Goal: Task Accomplishment & Management: Manage account settings

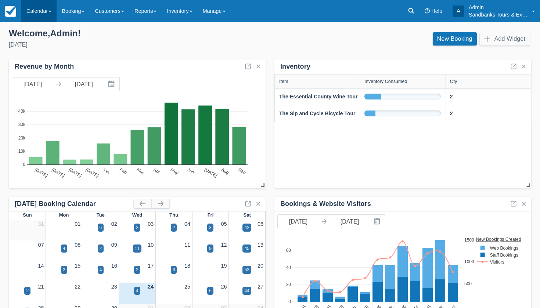
click at [32, 11] on link "Calendar" at bounding box center [38, 11] width 35 height 22
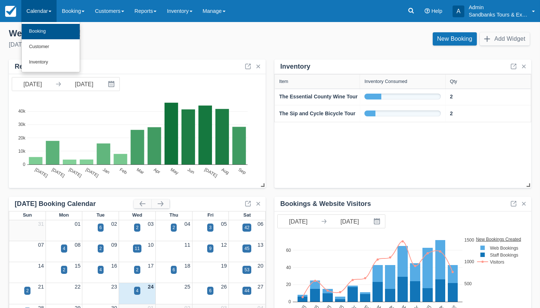
click at [35, 27] on link "Booking" at bounding box center [51, 31] width 58 height 15
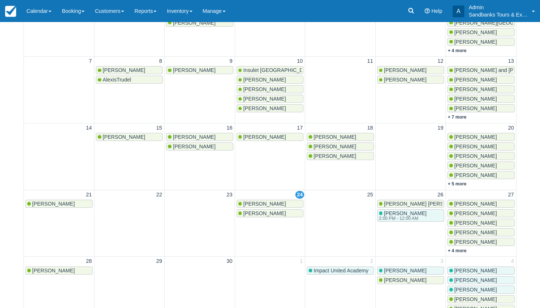
scroll to position [141, 0]
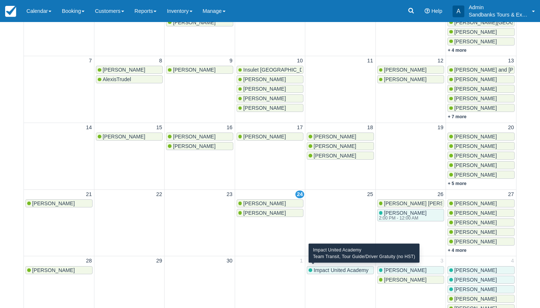
click at [350, 271] on span "Impact United Academy" at bounding box center [341, 271] width 55 height 6
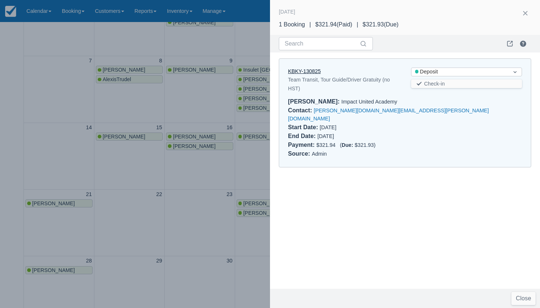
click at [313, 72] on link "KBKY-130825" at bounding box center [304, 71] width 33 height 6
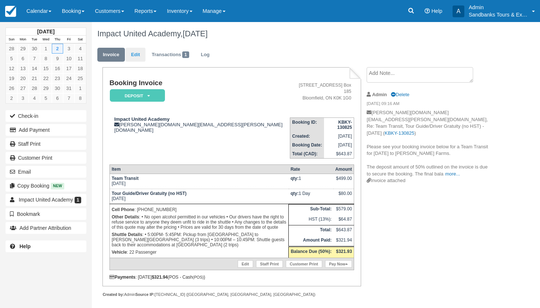
click at [129, 57] on link "Edit" at bounding box center [136, 55] width 20 height 14
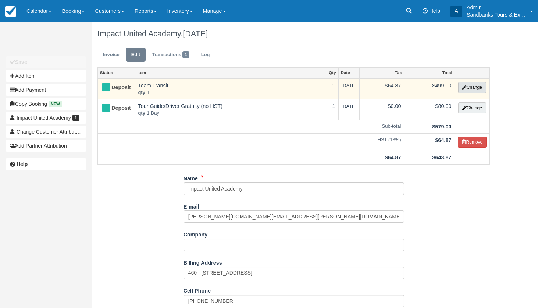
click at [473, 86] on button "Change" at bounding box center [472, 87] width 28 height 11
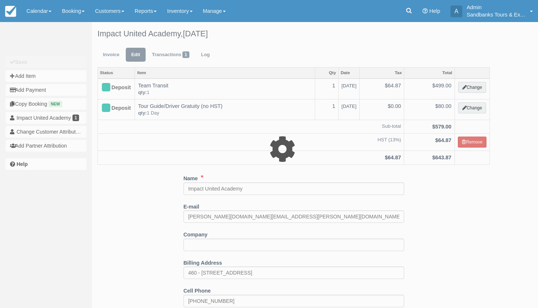
select select "6"
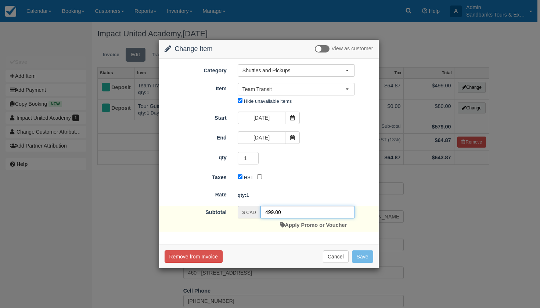
click at [270, 212] on input "499.00" at bounding box center [308, 212] width 94 height 12
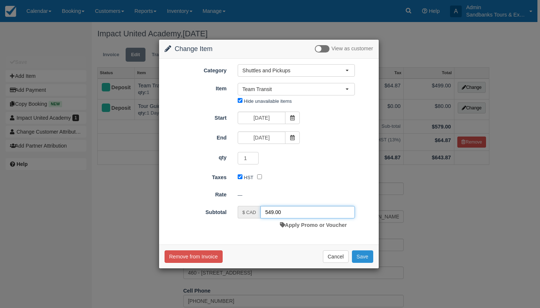
type input "549.00"
click at [364, 253] on button "Save" at bounding box center [362, 257] width 21 height 12
checkbox input "false"
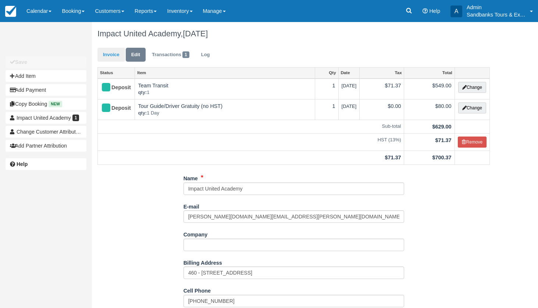
click at [117, 59] on link "Invoice" at bounding box center [111, 55] width 28 height 14
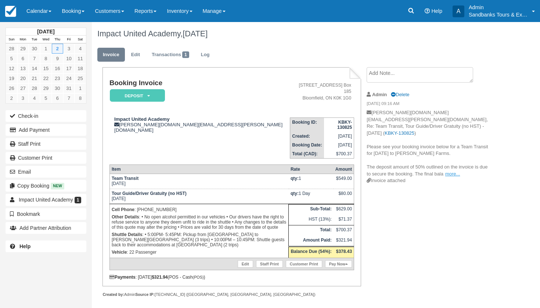
click at [453, 171] on link "more..." at bounding box center [452, 174] width 15 height 6
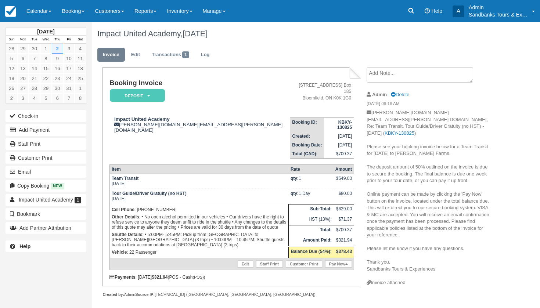
drag, startPoint x: 438, startPoint y: 260, endPoint x: 367, endPoint y: 140, distance: 139.3
click at [367, 140] on p "jessica.vu@svx.ca, Re: Team Transit, Tour Guide/Driver Gratuity (no HST) - Thu …" at bounding box center [429, 195] width 124 height 170
copy p "Please see your booking invoice below for a Team Transit for October 2nd to Lit…"
click at [15, 173] on icon "button" at bounding box center [14, 171] width 8 height 5
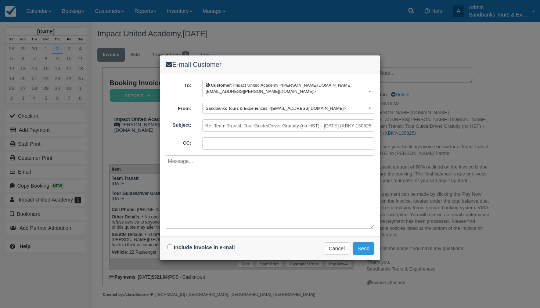
click at [186, 155] on textarea at bounding box center [270, 192] width 209 height 74
paste textarea "Please see your booking invoice below for a Team Transit for October 2nd to Lit…"
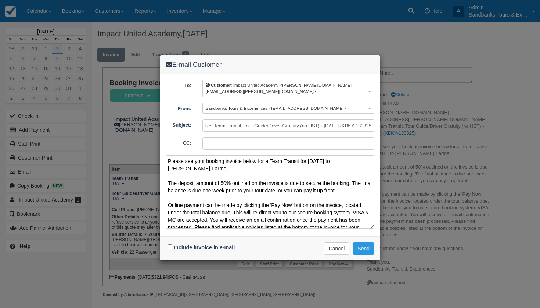
click at [204, 155] on textarea "Please see your booking invoice below for a Team Transit for October 2nd to Lit…" at bounding box center [270, 192] width 209 height 74
drag, startPoint x: 336, startPoint y: 186, endPoint x: 168, endPoint y: 169, distance: 169.2
click at [168, 169] on textarea "Please see your updated booking invoice below for a Team Transit for October 2n…" at bounding box center [270, 192] width 209 height 74
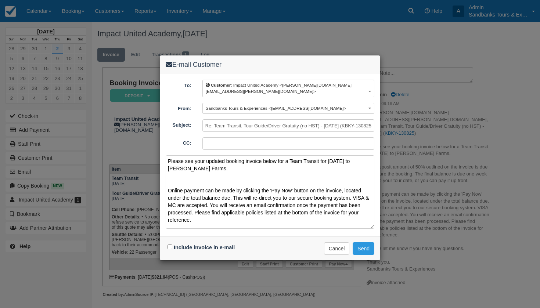
drag, startPoint x: 354, startPoint y: 207, endPoint x: 164, endPoint y: 169, distance: 193.4
click at [164, 169] on div "To: Customer : Impact United Academy <jessica.vu@svx.ca> Customer : Impact Unit…" at bounding box center [270, 155] width 220 height 162
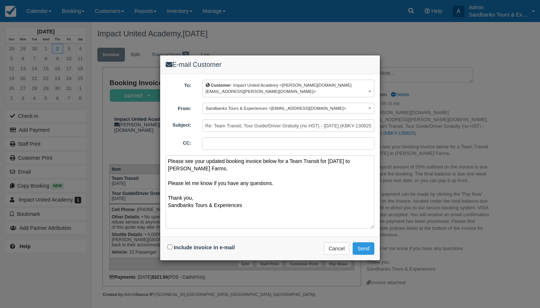
type textarea "Please see your updated booking invoice below for a Team Transit for October 2n…"
click at [170, 245] on input "Include invoice in e-mail" at bounding box center [170, 247] width 5 height 5
checkbox input "true"
click at [368, 243] on button "Send" at bounding box center [364, 249] width 22 height 12
